Goal: Check status: Check status

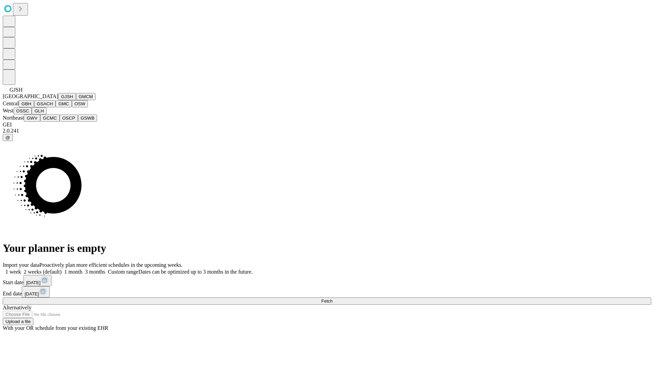
click at [58, 100] on button "GJSH" at bounding box center [67, 96] width 18 height 7
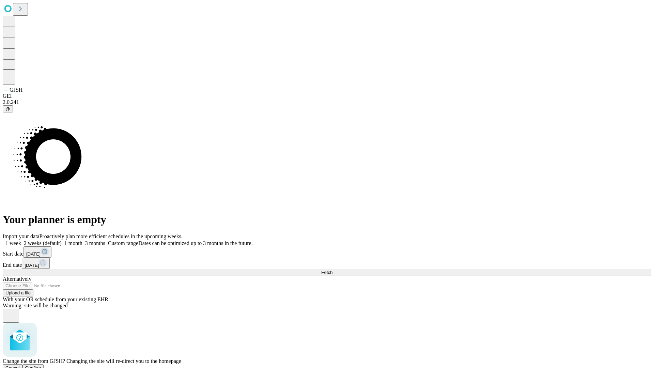
click at [41, 365] on span "Confirm" at bounding box center [33, 367] width 16 height 5
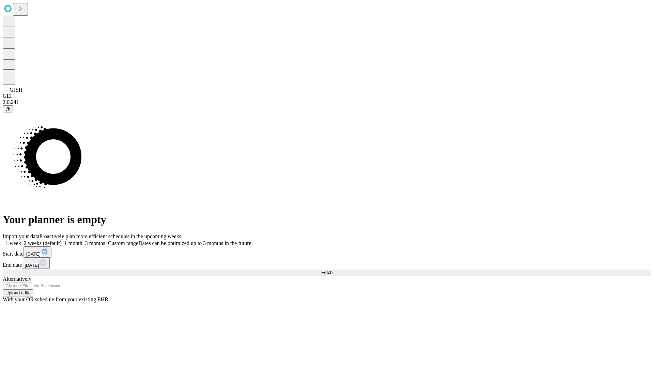
click at [82, 240] on label "1 month" at bounding box center [72, 243] width 21 height 6
click at [332, 270] on span "Fetch" at bounding box center [326, 272] width 11 height 5
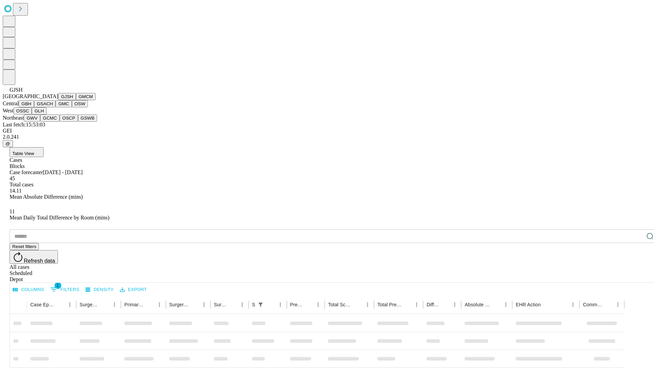
click at [76, 100] on button "GMCM" at bounding box center [86, 96] width 20 height 7
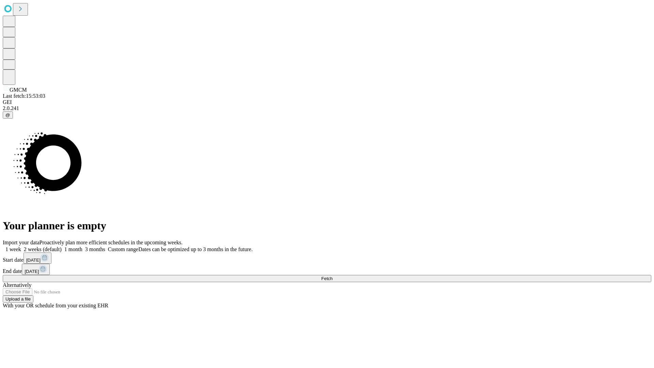
click at [82, 246] on label "1 month" at bounding box center [72, 249] width 21 height 6
click at [332, 276] on span "Fetch" at bounding box center [326, 278] width 11 height 5
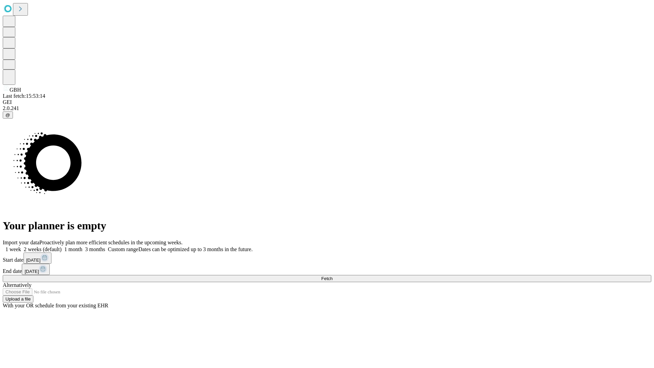
click at [82, 246] on label "1 month" at bounding box center [72, 249] width 21 height 6
click at [332, 276] on span "Fetch" at bounding box center [326, 278] width 11 height 5
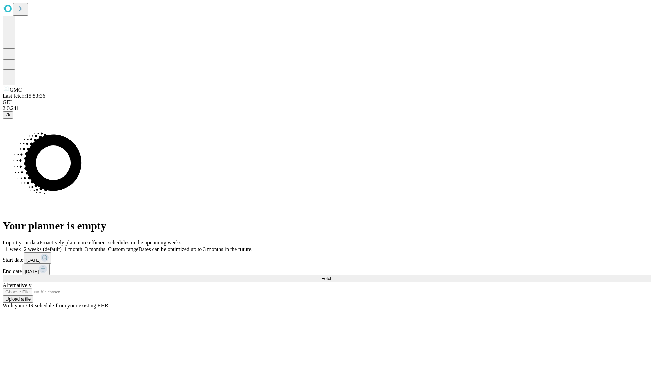
click at [82, 246] on label "1 month" at bounding box center [72, 249] width 21 height 6
click at [332, 276] on span "Fetch" at bounding box center [326, 278] width 11 height 5
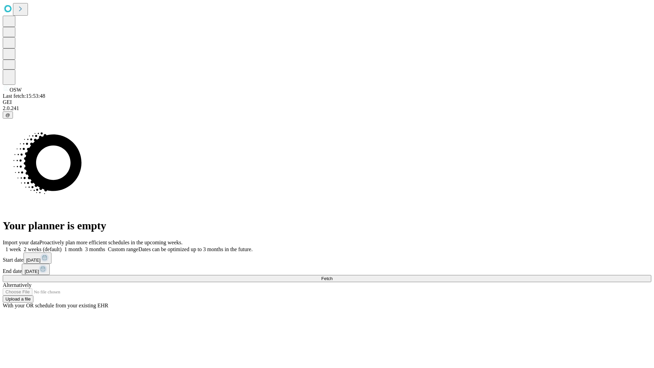
click at [82, 246] on label "1 month" at bounding box center [72, 249] width 21 height 6
click at [332, 276] on span "Fetch" at bounding box center [326, 278] width 11 height 5
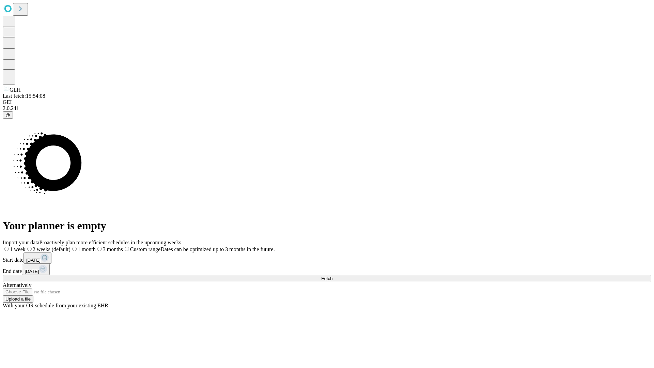
click at [96, 246] on label "1 month" at bounding box center [82, 249] width 25 height 6
click at [332, 276] on span "Fetch" at bounding box center [326, 278] width 11 height 5
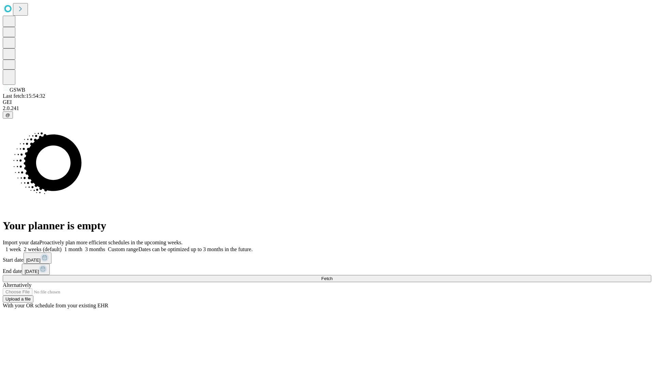
click at [82, 246] on label "1 month" at bounding box center [72, 249] width 21 height 6
click at [332, 276] on span "Fetch" at bounding box center [326, 278] width 11 height 5
